Goal: Task Accomplishment & Management: Manage account settings

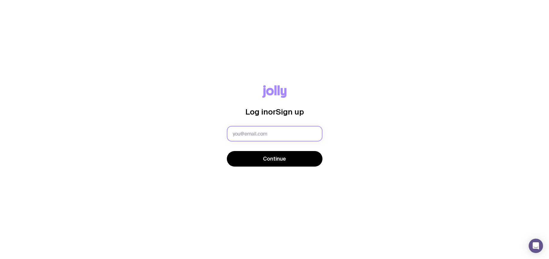
click at [280, 135] on input "text" at bounding box center [275, 134] width 96 height 16
type input "[PERSON_NAME][EMAIL_ADDRESS][DOMAIN_NAME]"
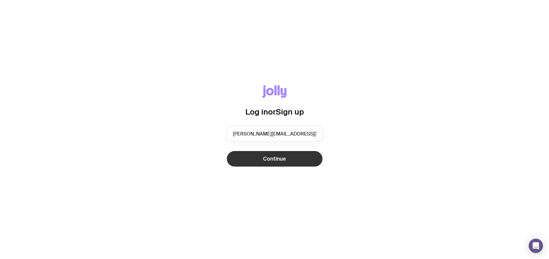
click at [280, 159] on span "Continue" at bounding box center [274, 158] width 23 height 7
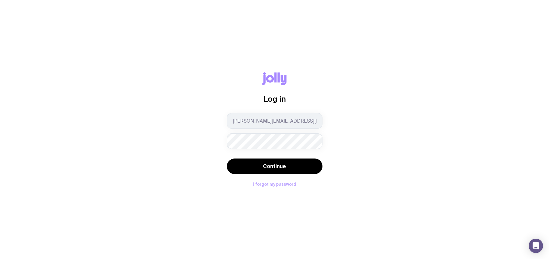
click at [276, 184] on button "I forgot my password" at bounding box center [274, 184] width 43 height 5
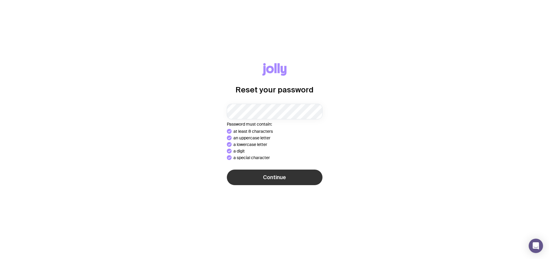
click at [283, 176] on span "Continue" at bounding box center [274, 177] width 23 height 7
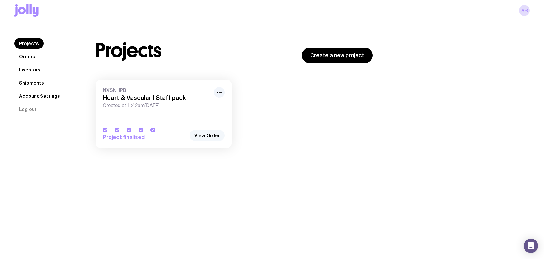
click at [202, 134] on link "View Order" at bounding box center [207, 135] width 35 height 11
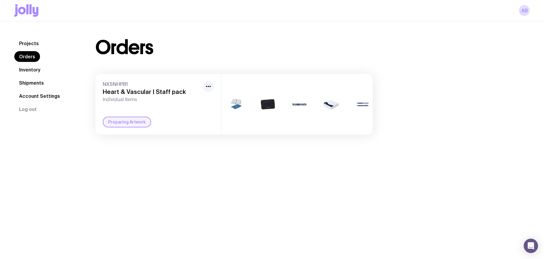
scroll to position [0, 7]
click at [113, 127] on div "Preparing Artwork" at bounding box center [127, 121] width 48 height 11
click at [205, 87] on icon "button" at bounding box center [208, 86] width 7 height 7
click at [213, 158] on div "Projects Orders Inventory Shipments Account Settings Log out Projects Orders In…" at bounding box center [272, 150] width 544 height 259
click at [32, 45] on link "Projects" at bounding box center [28, 43] width 29 height 11
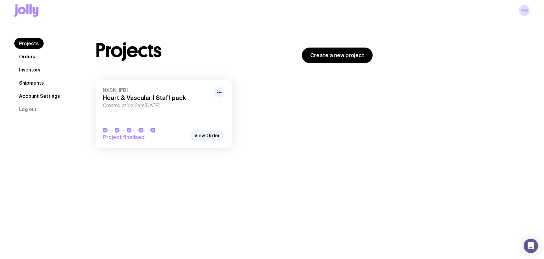
click at [33, 54] on link "Orders" at bounding box center [27, 56] width 26 height 11
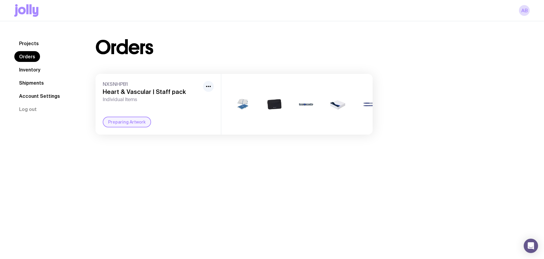
click at [36, 71] on link "Inventory" at bounding box center [29, 69] width 31 height 11
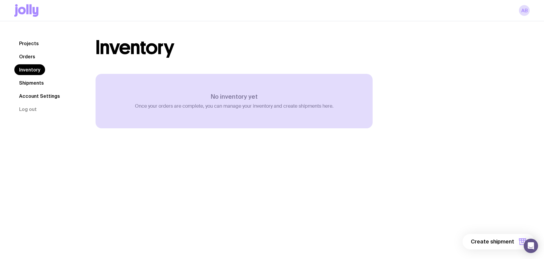
click at [38, 81] on link "Shipments" at bounding box center [31, 82] width 34 height 11
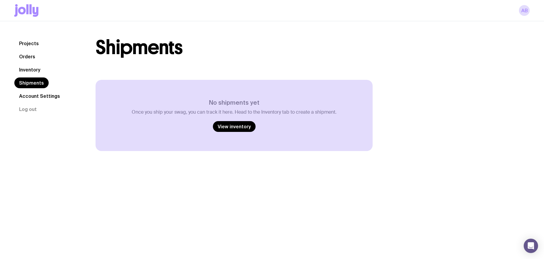
click at [41, 96] on link "Account Settings" at bounding box center [39, 96] width 50 height 11
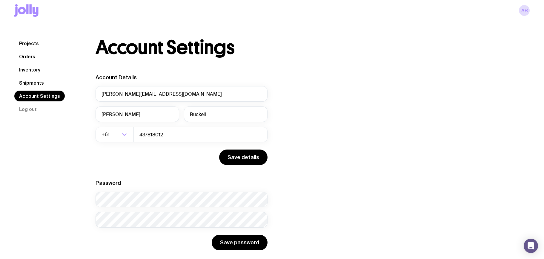
click at [21, 44] on link "Projects" at bounding box center [28, 43] width 29 height 11
